Goal: Browse casually

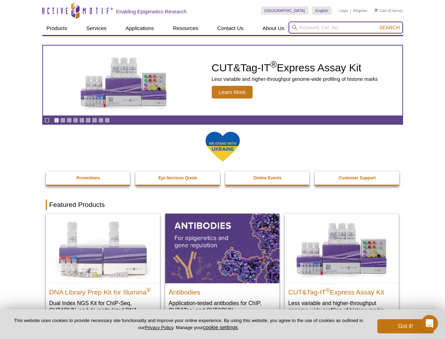
click at [346, 28] on input "search" at bounding box center [346, 28] width 115 height 12
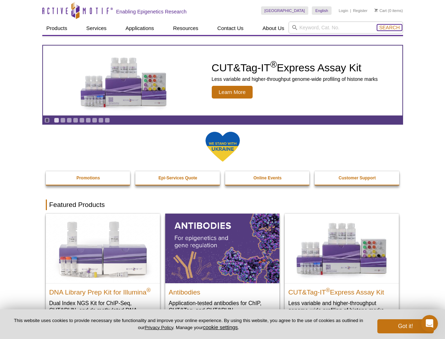
click at [390, 28] on span "Search" at bounding box center [389, 28] width 20 height 6
click at [47, 120] on icon "Pause" at bounding box center [47, 120] width 5 height 5
click at [56, 120] on link "Go to slide 1" at bounding box center [56, 119] width 5 height 5
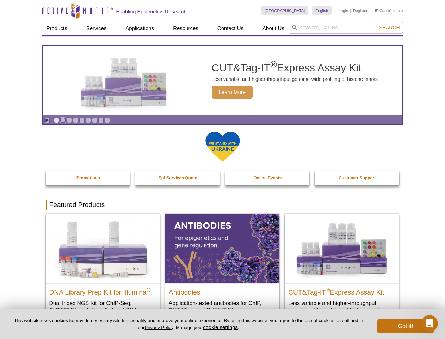
click at [63, 120] on link "Go to slide 2" at bounding box center [62, 119] width 5 height 5
click at [69, 120] on link "Go to slide 3" at bounding box center [69, 119] width 5 height 5
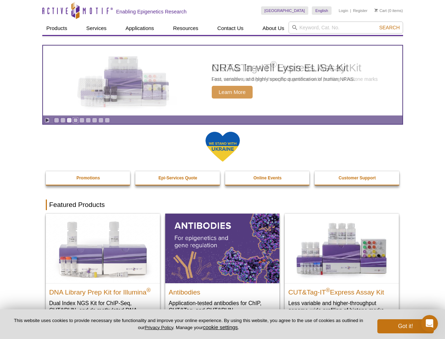
click at [75, 120] on link "Go to slide 4" at bounding box center [75, 119] width 5 height 5
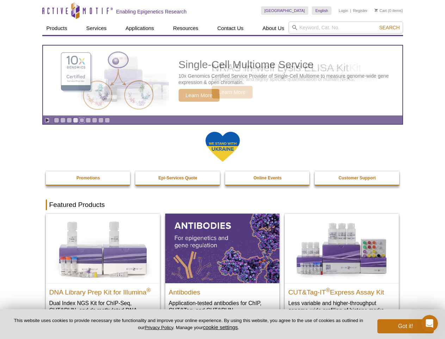
click at [82, 120] on link "Go to slide 5" at bounding box center [81, 119] width 5 height 5
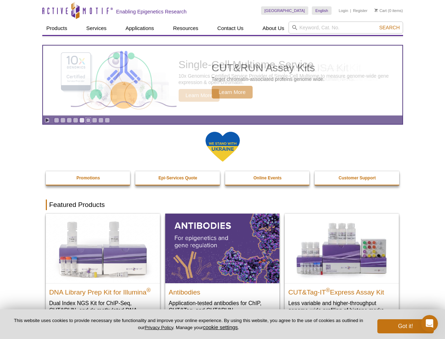
click at [88, 120] on link "Go to slide 6" at bounding box center [88, 119] width 5 height 5
